Goal: Obtain resource: Download file/media

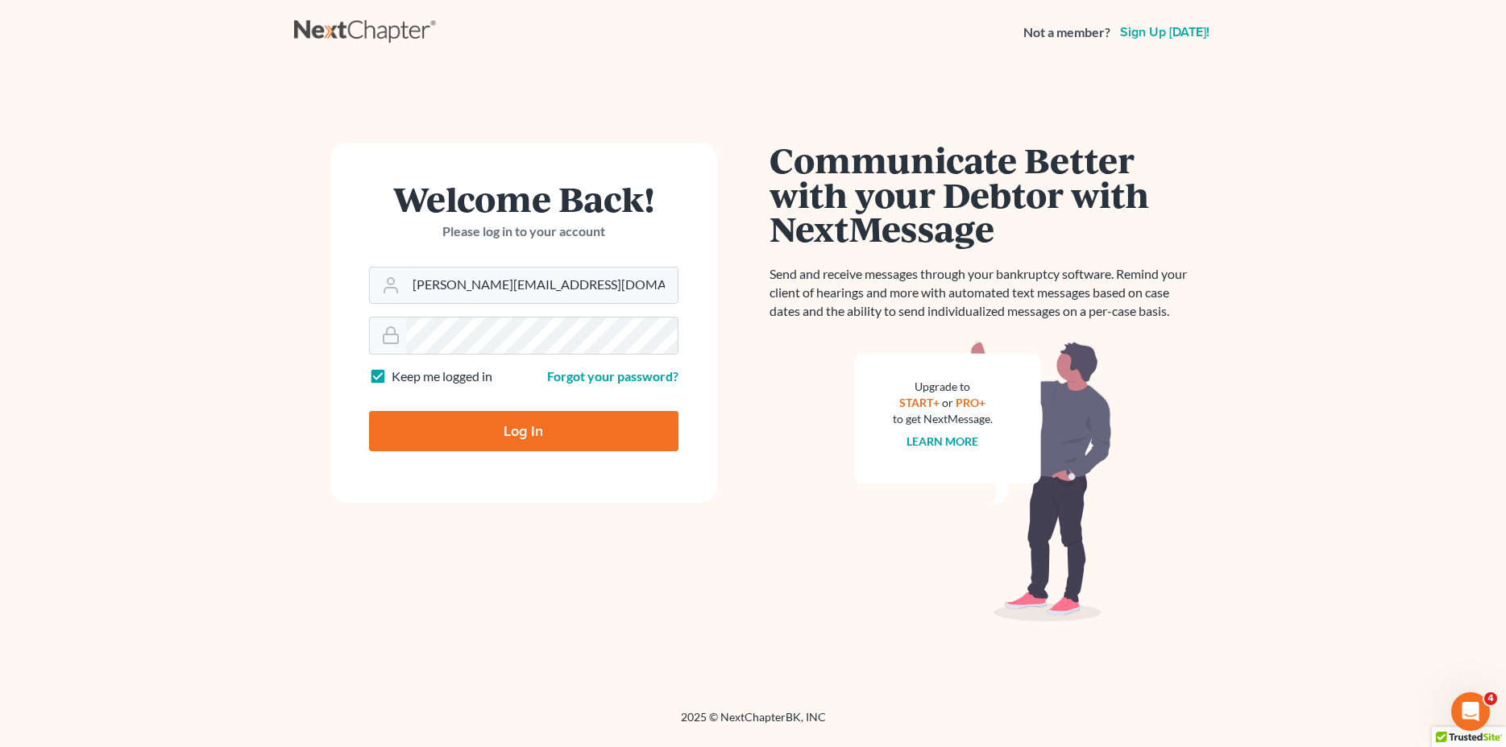
click at [563, 438] on input "Log In" at bounding box center [523, 431] width 309 height 40
type input "Thinking..."
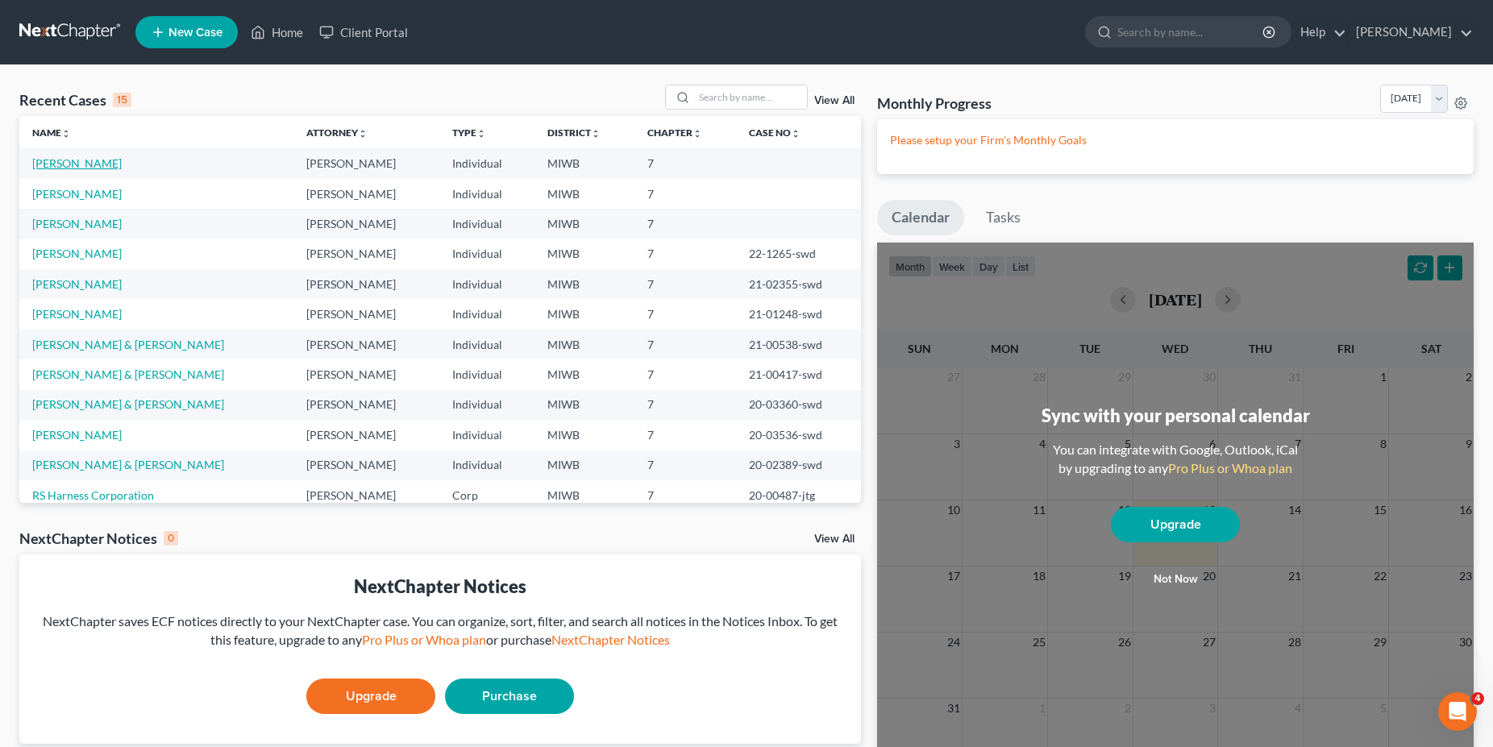
click at [57, 160] on link "Ward, Bobbi" at bounding box center [76, 163] width 89 height 14
select select "0"
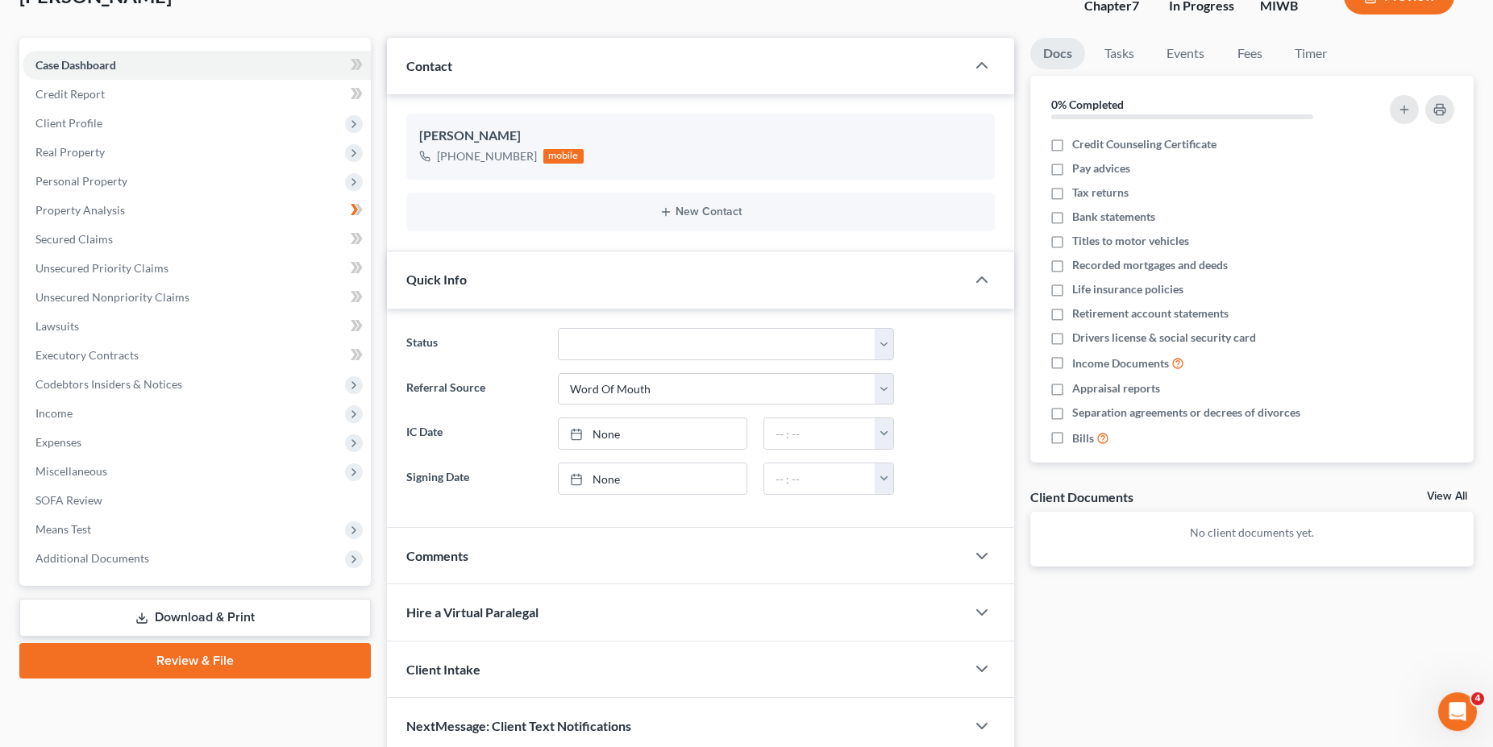
scroll to position [185, 0]
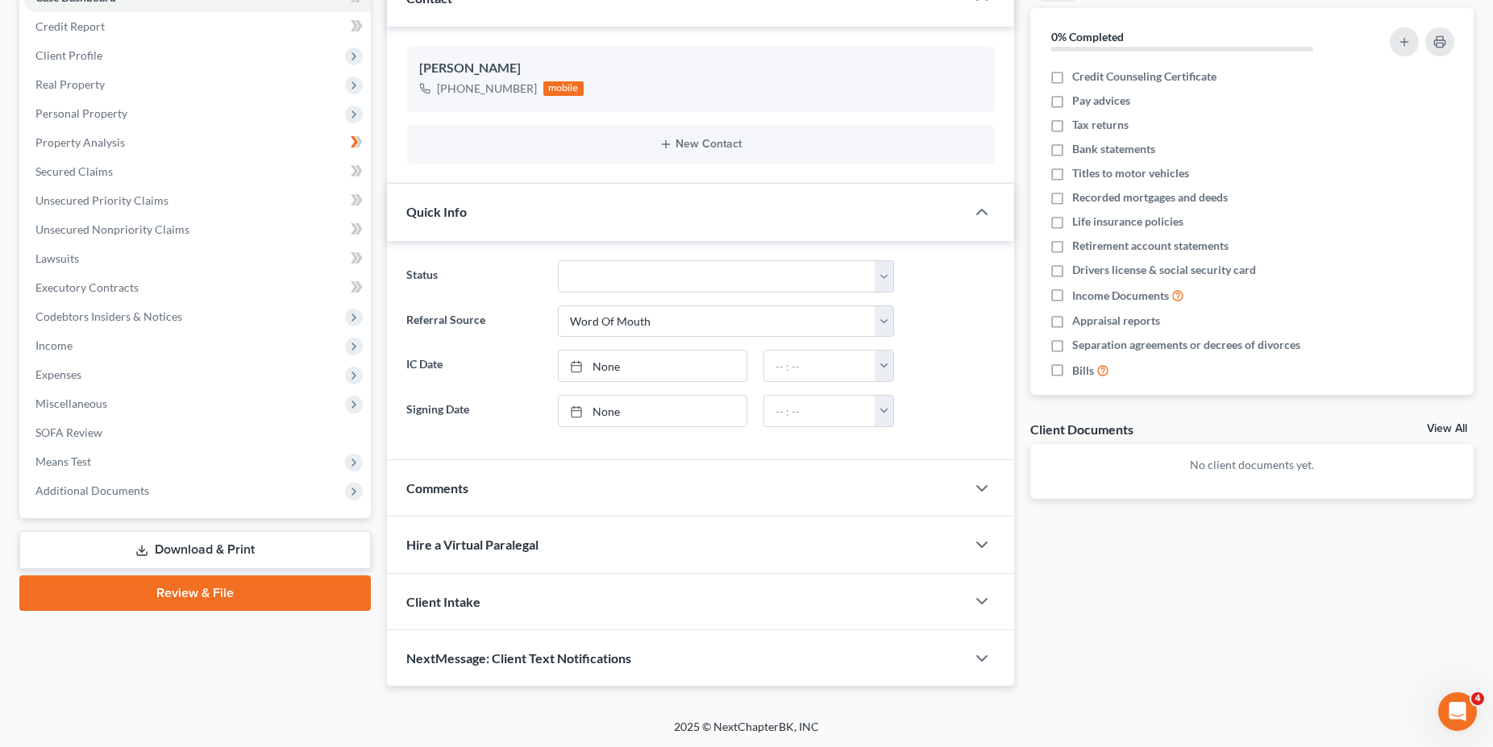
click at [180, 543] on link "Download & Print" at bounding box center [194, 550] width 351 height 38
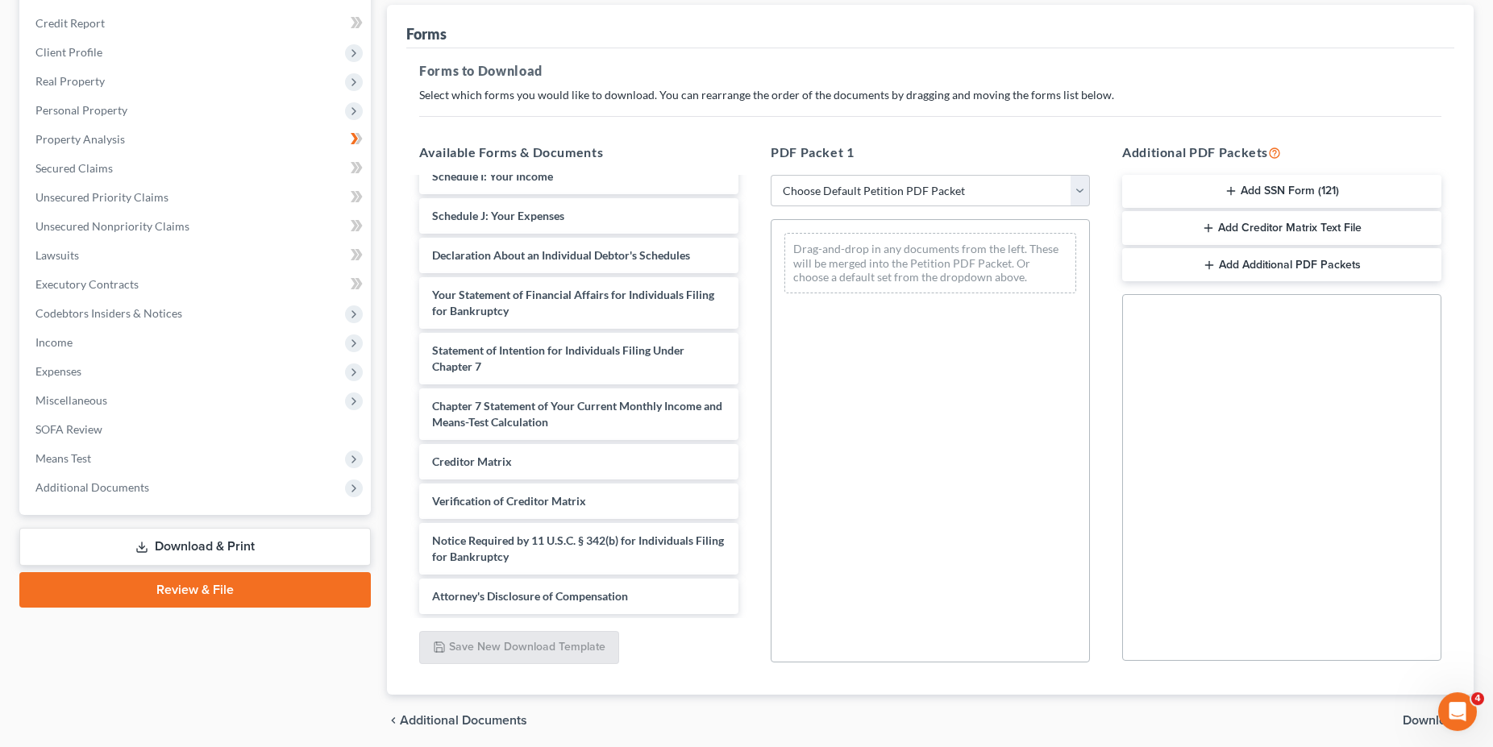
scroll to position [190, 0]
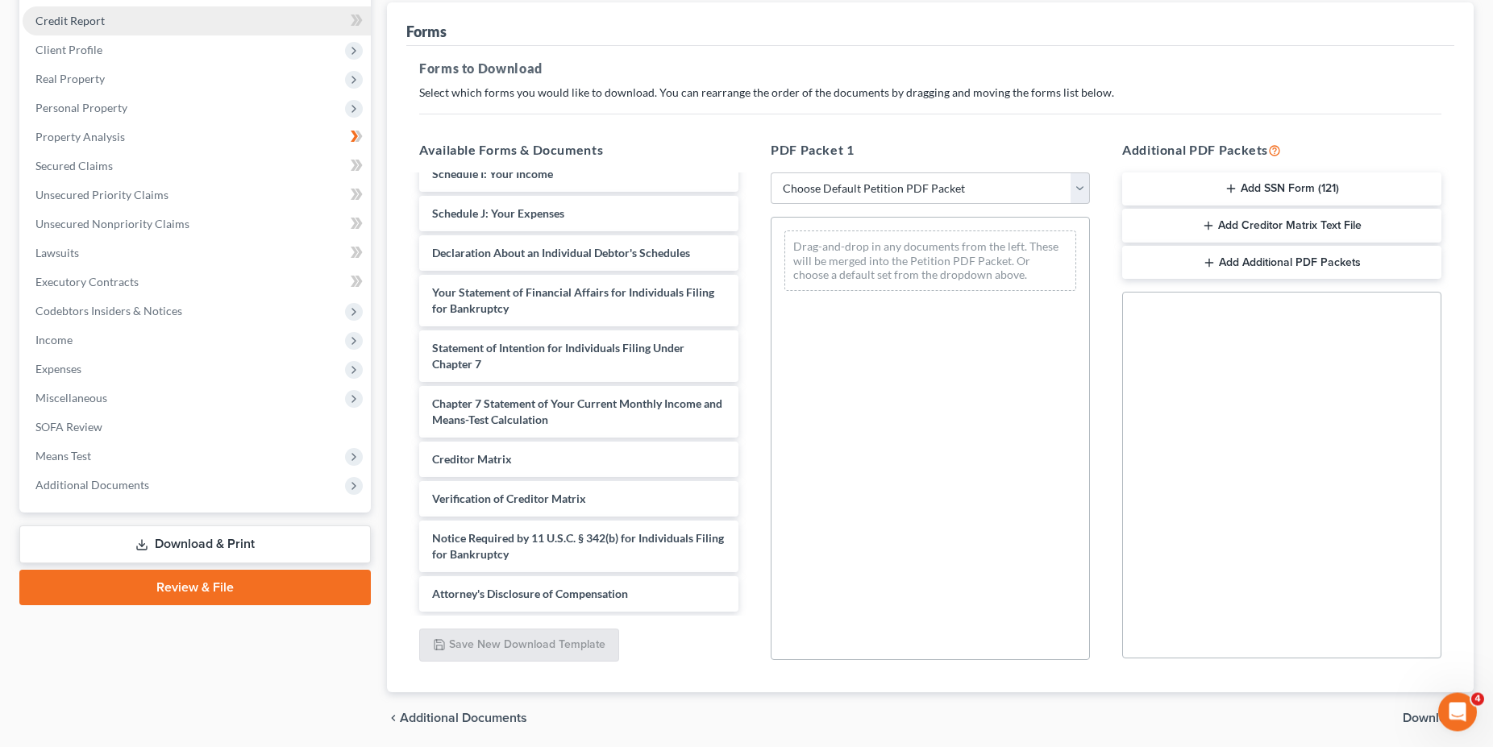
select select "0"
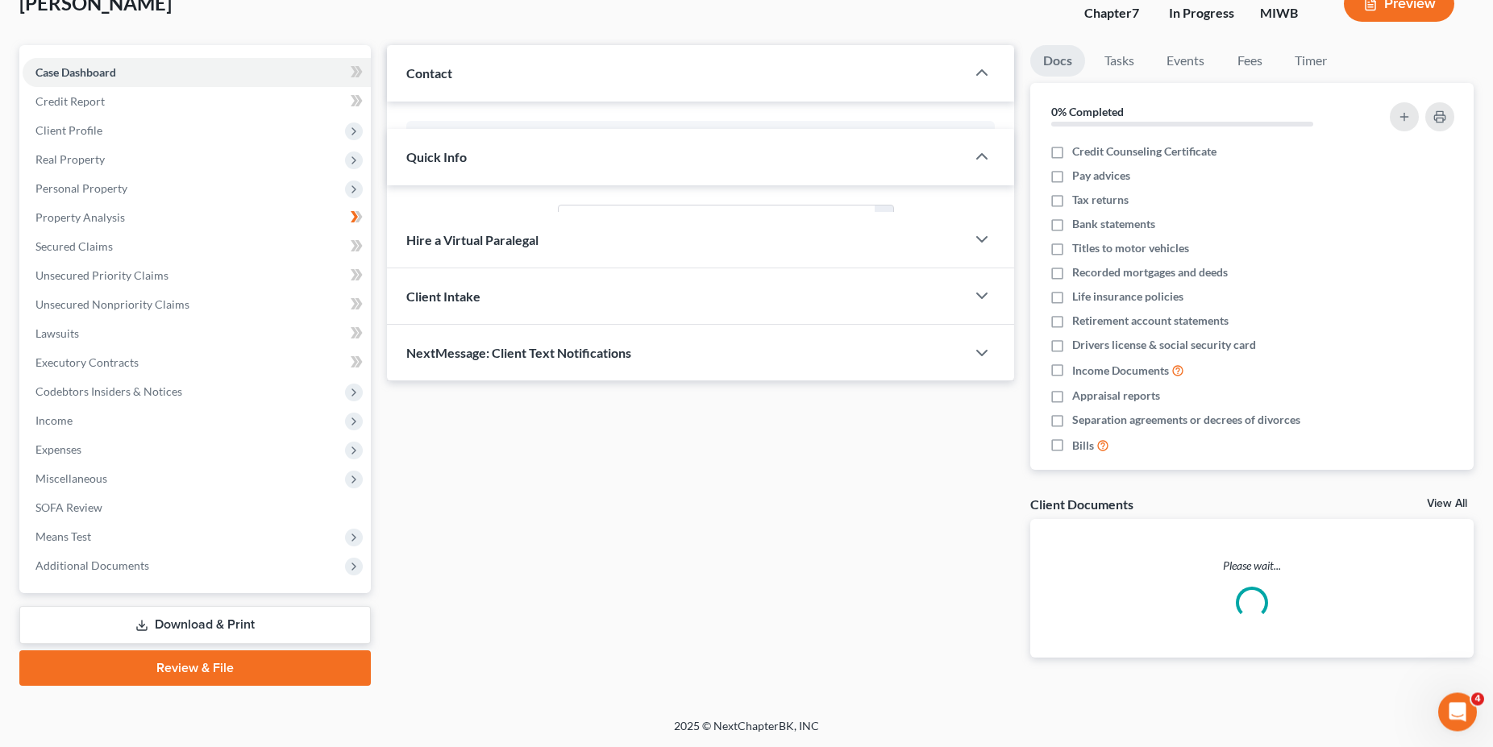
scroll to position [108, 0]
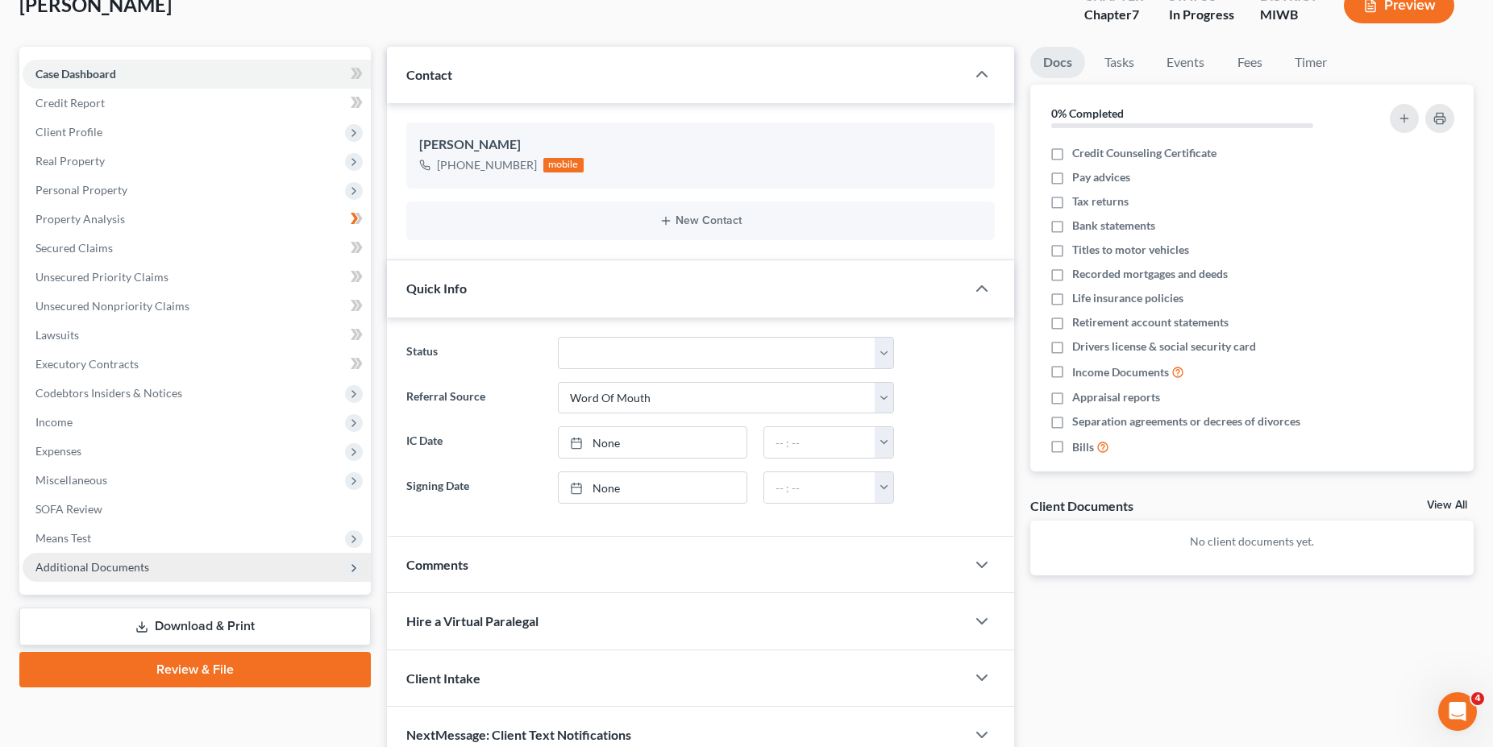
click at [119, 567] on span "Additional Documents" at bounding box center [92, 567] width 114 height 14
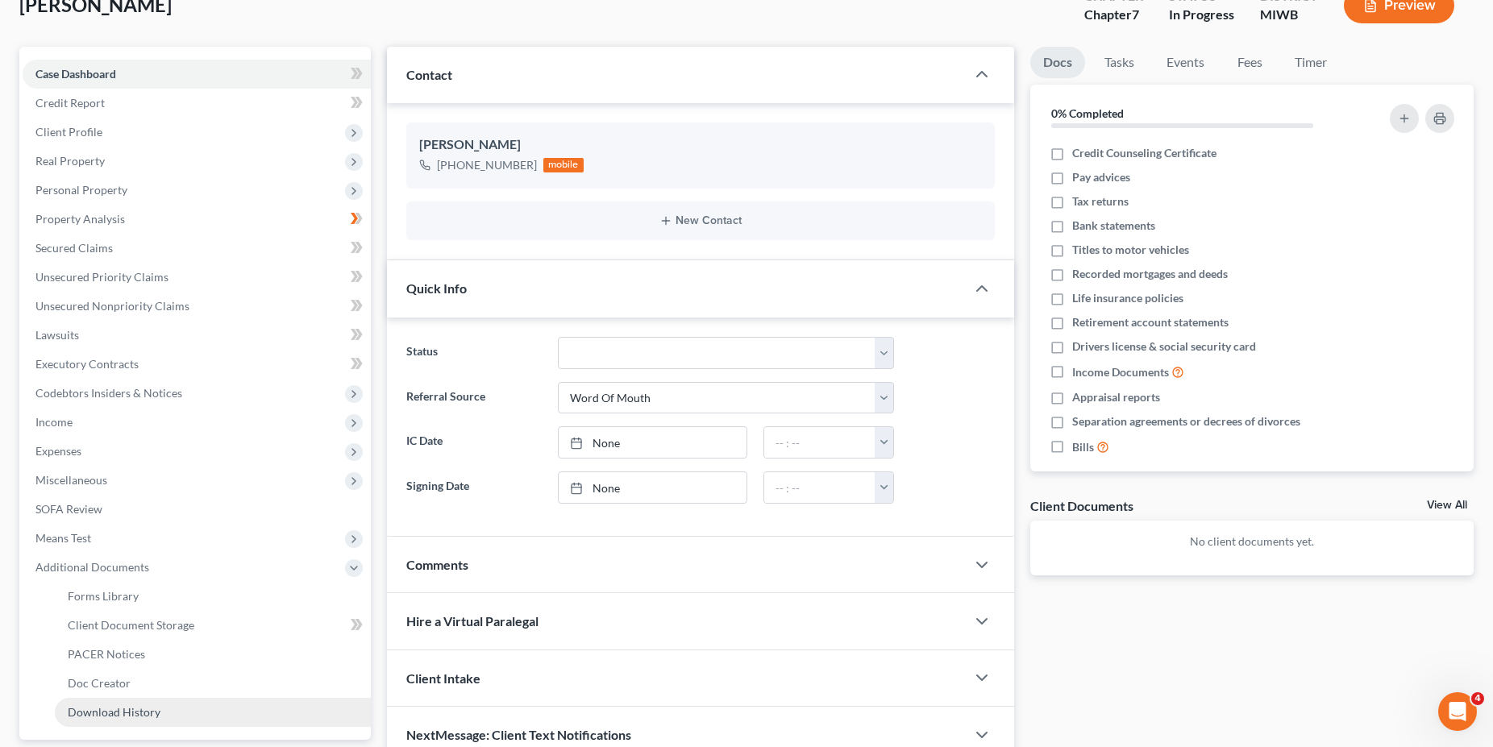
click at [129, 715] on span "Download History" at bounding box center [114, 712] width 93 height 14
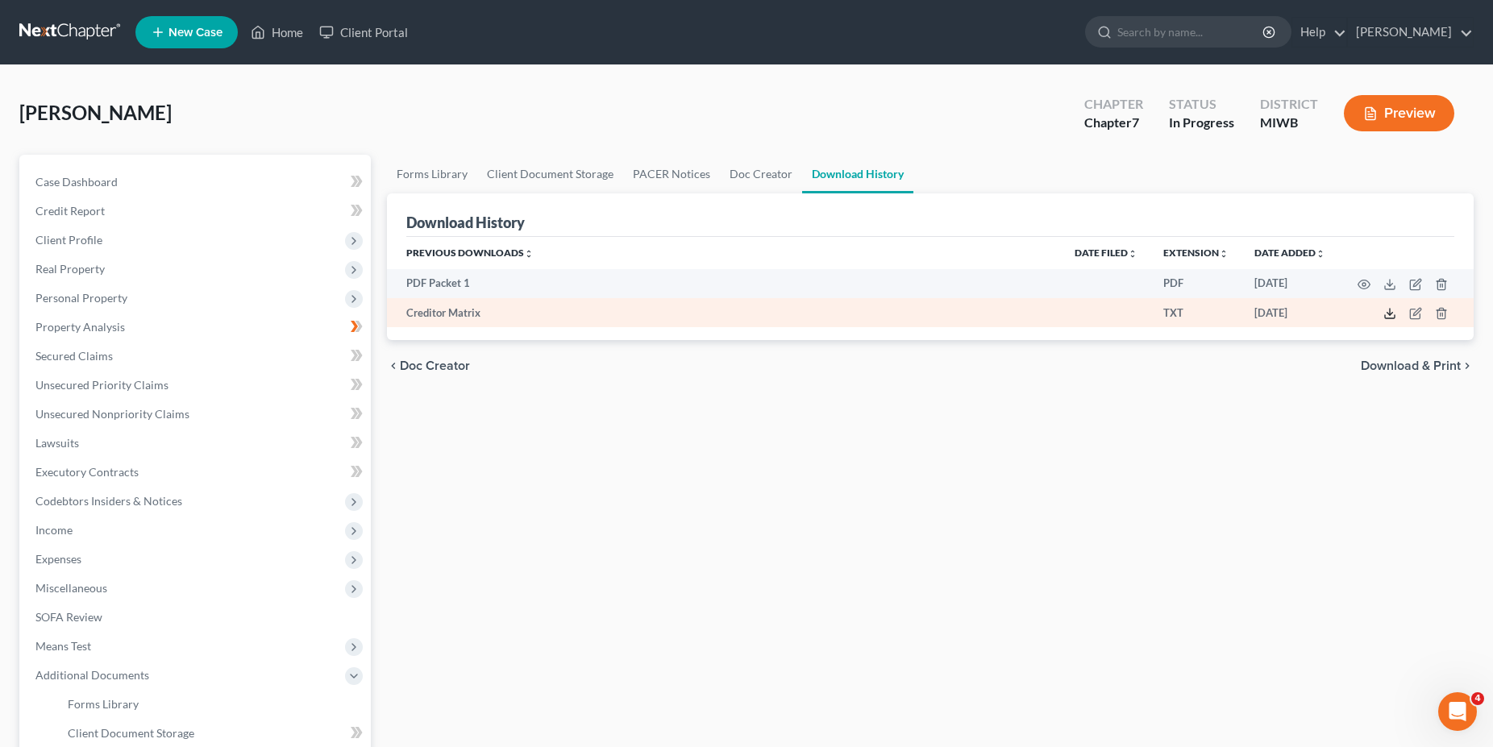
click at [1388, 314] on polyline at bounding box center [1390, 314] width 6 height 2
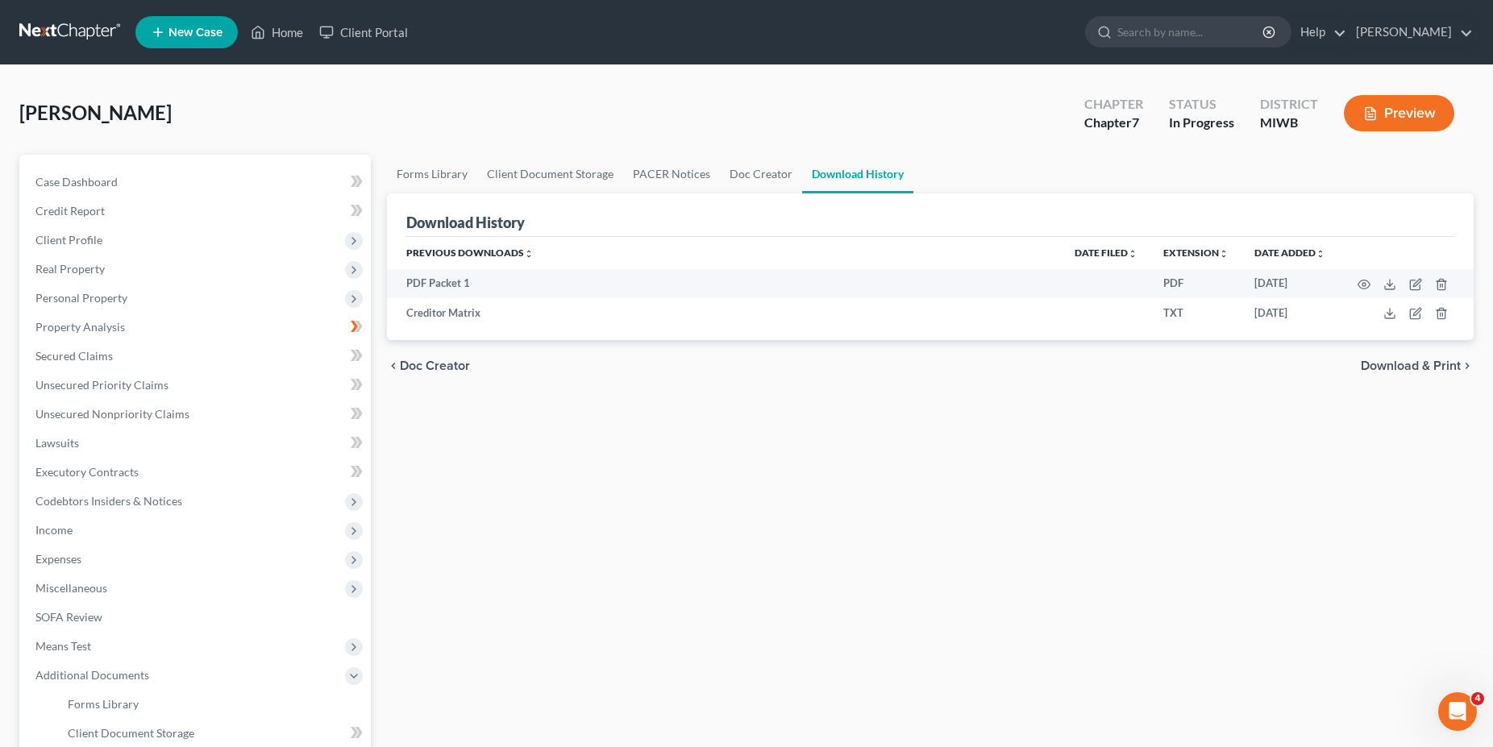
click at [1413, 370] on span "Download & Print" at bounding box center [1410, 365] width 100 height 13
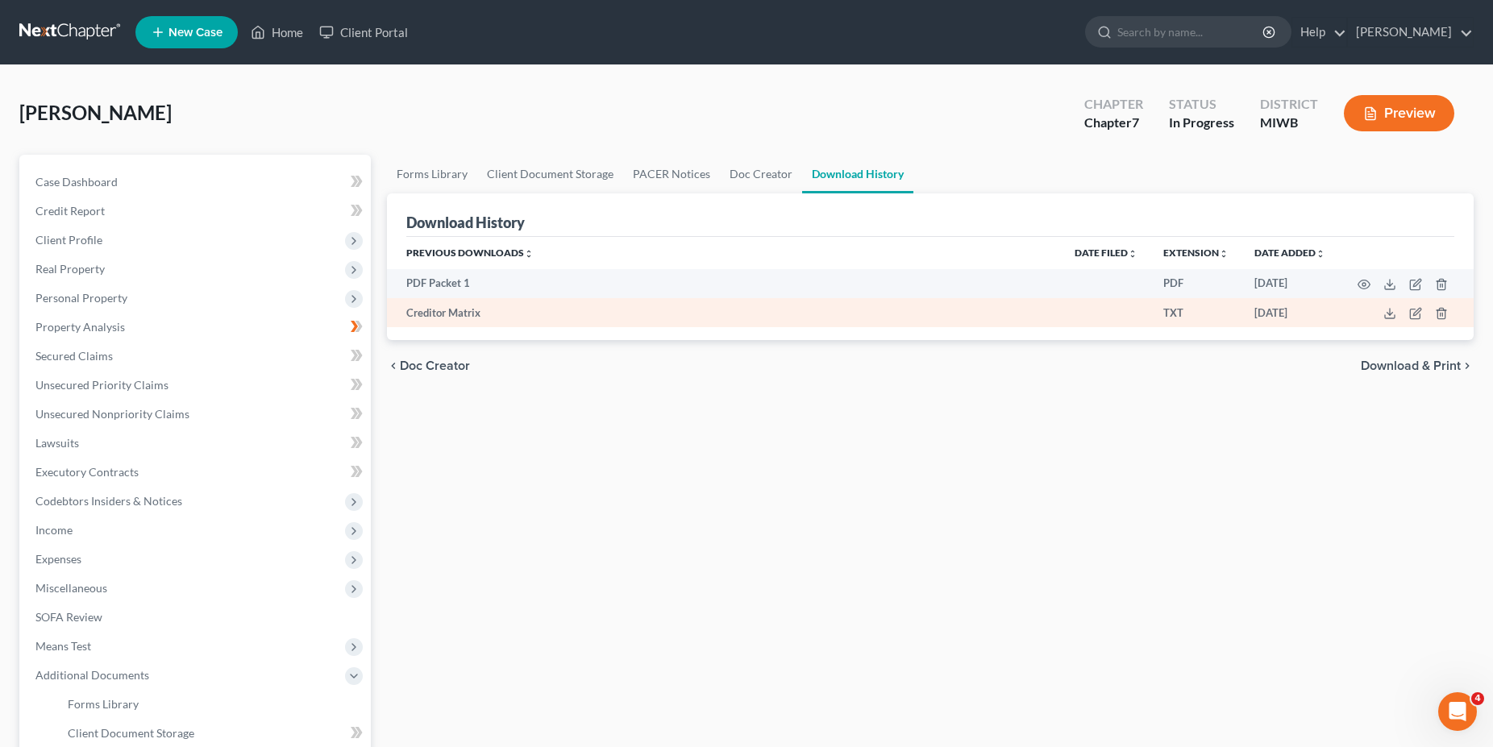
click at [1343, 311] on td at bounding box center [1405, 312] width 135 height 29
click at [1391, 317] on icon at bounding box center [1389, 313] width 13 height 13
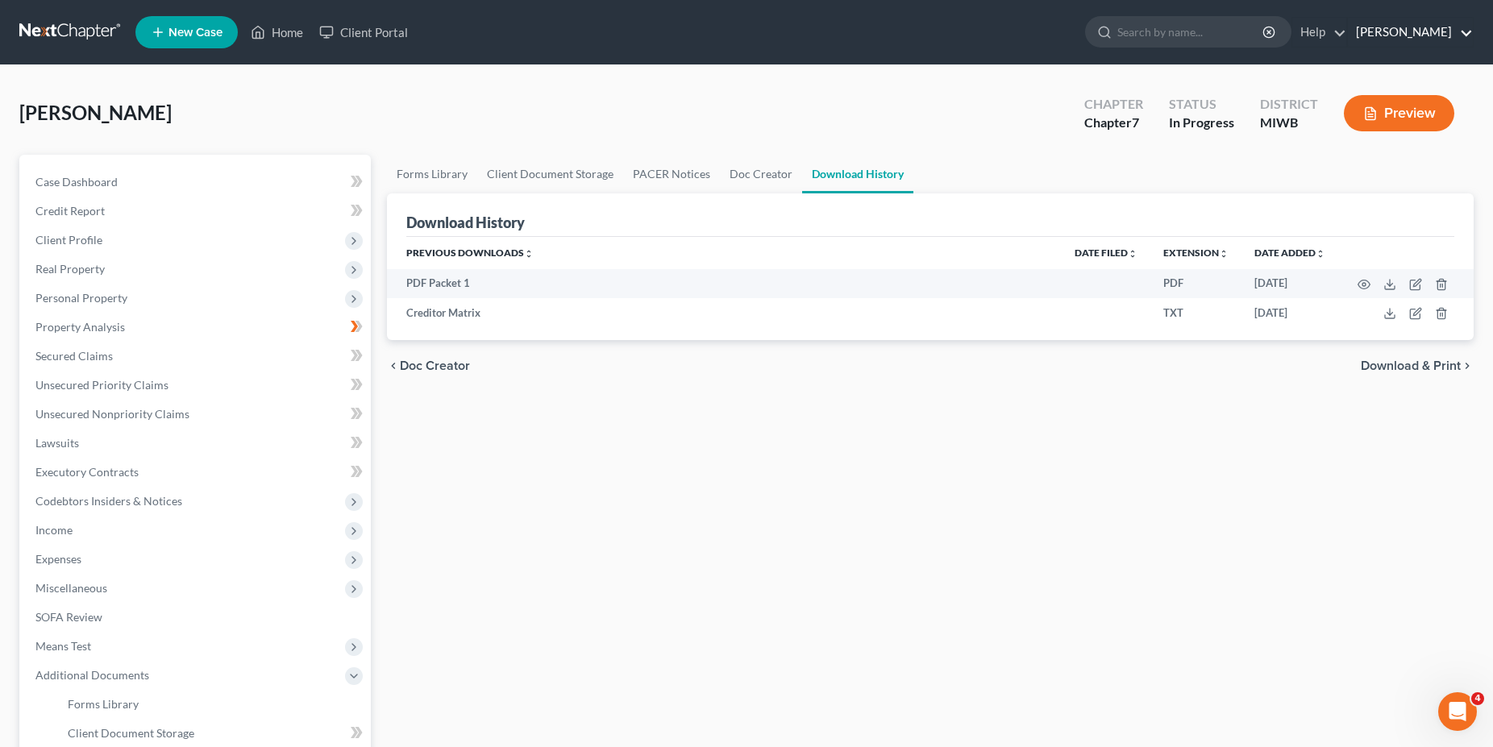
click at [1435, 31] on link "Robert Dutka" at bounding box center [1410, 32] width 125 height 29
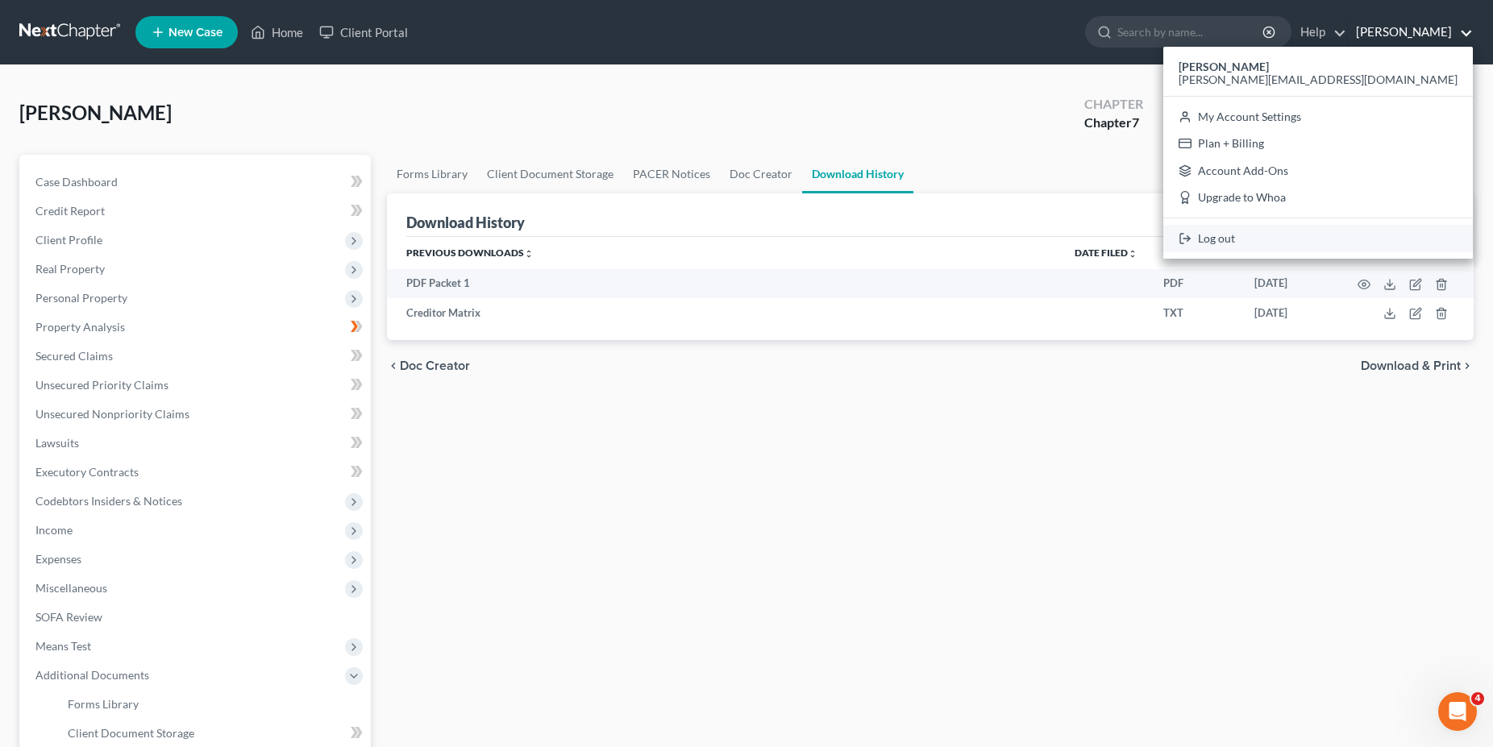
click at [1370, 239] on link "Log out" at bounding box center [1317, 238] width 309 height 27
